Goal: Transaction & Acquisition: Download file/media

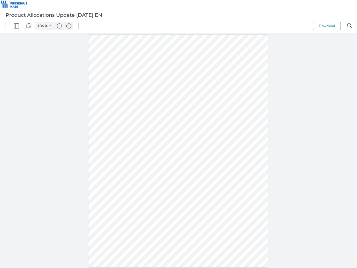
click at [16, 26] on img "Panel" at bounding box center [16, 25] width 5 height 5
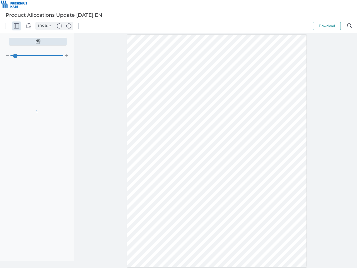
click at [29, 26] on img "View Controls" at bounding box center [28, 25] width 5 height 5
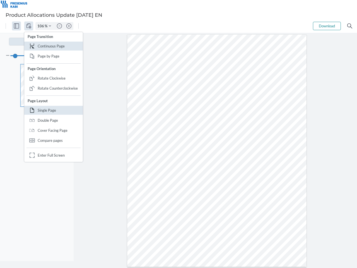
click at [42, 26] on input "106" at bounding box center [40, 25] width 9 height 5
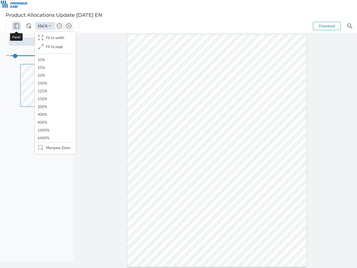
click at [50, 26] on img "Zoom Controls" at bounding box center [50, 26] width 2 height 2
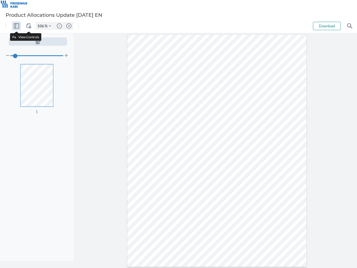
click at [59, 26] on img "Zoom out" at bounding box center [59, 25] width 5 height 5
click at [69, 26] on img "Zoom in" at bounding box center [68, 25] width 5 height 5
type input "106"
click at [327, 26] on button "Download" at bounding box center [327, 26] width 28 height 8
click at [350, 26] on img "Search" at bounding box center [349, 25] width 5 height 5
